Goal: Check status

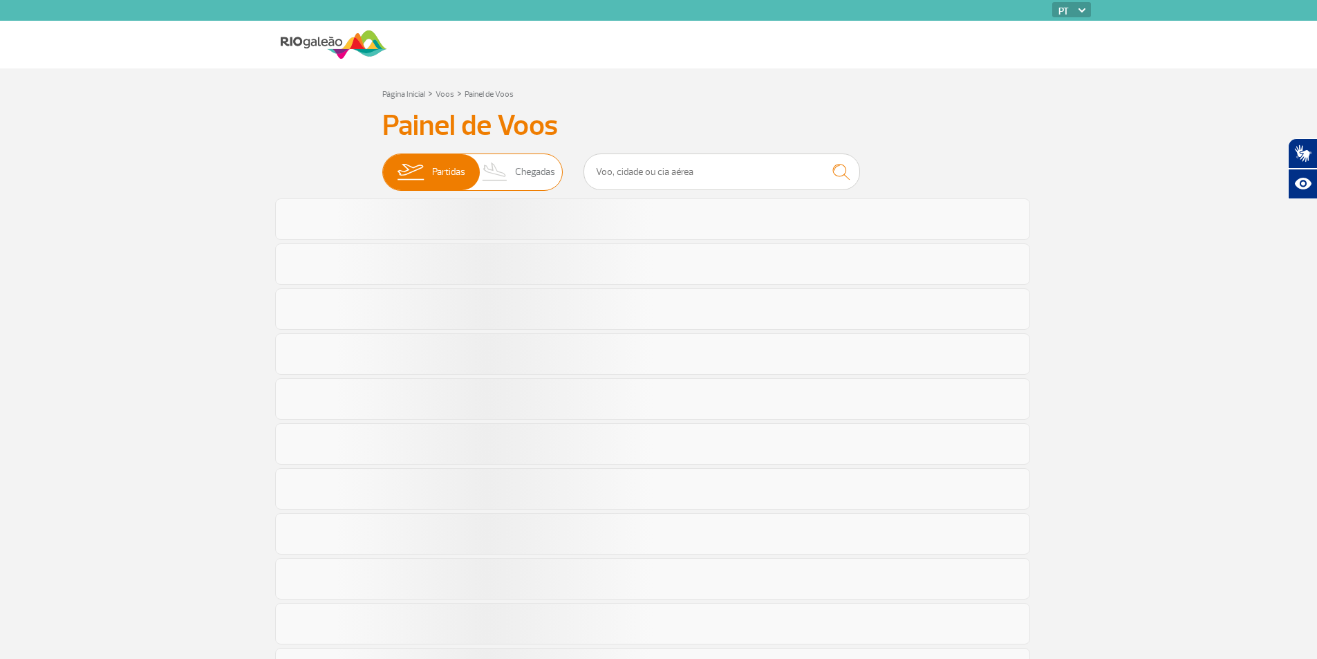
click at [546, 171] on span "Chegadas" at bounding box center [535, 172] width 40 height 36
click at [382, 165] on input "Partidas Chegadas" at bounding box center [382, 165] width 0 height 0
click at [519, 169] on span "Chegadas" at bounding box center [535, 172] width 40 height 36
click at [382, 165] on input "Partidas Chegadas" at bounding box center [382, 165] width 0 height 0
click at [609, 171] on input "text" at bounding box center [722, 172] width 277 height 37
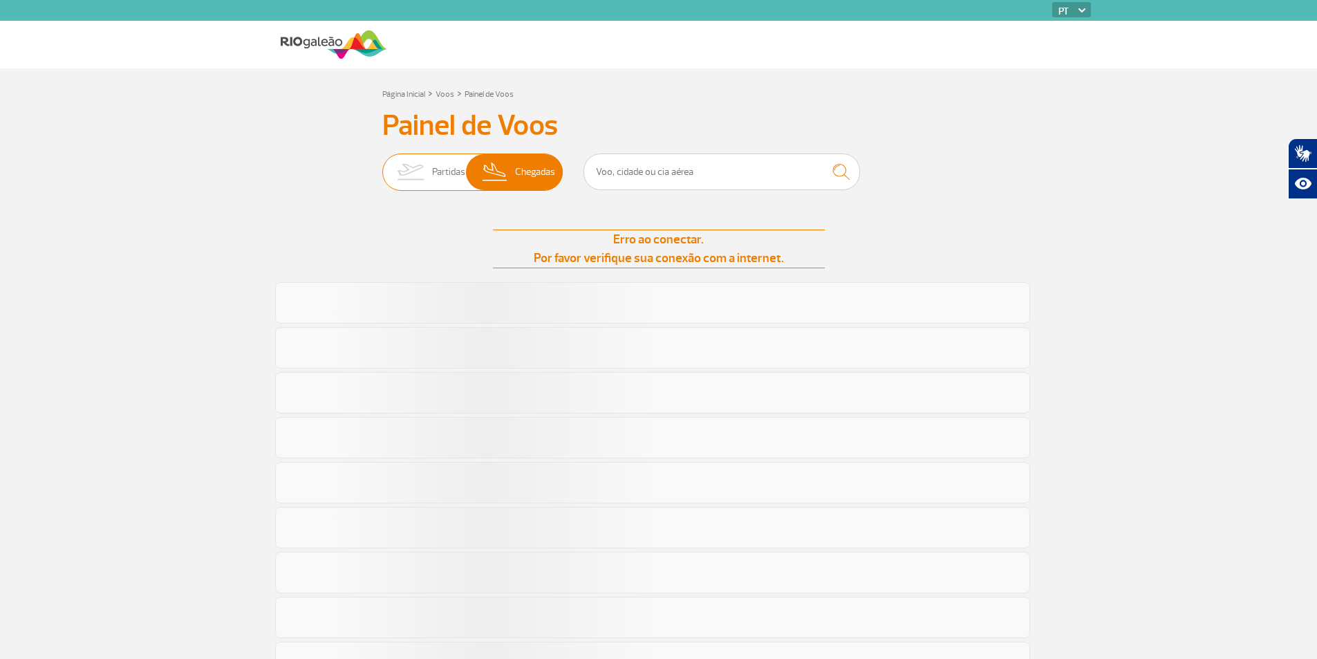
click at [445, 177] on span "Partidas" at bounding box center [448, 172] width 33 height 36
click at [382, 165] on input "Partidas Chegadas" at bounding box center [382, 165] width 0 height 0
